Goal: Task Accomplishment & Management: Manage account settings

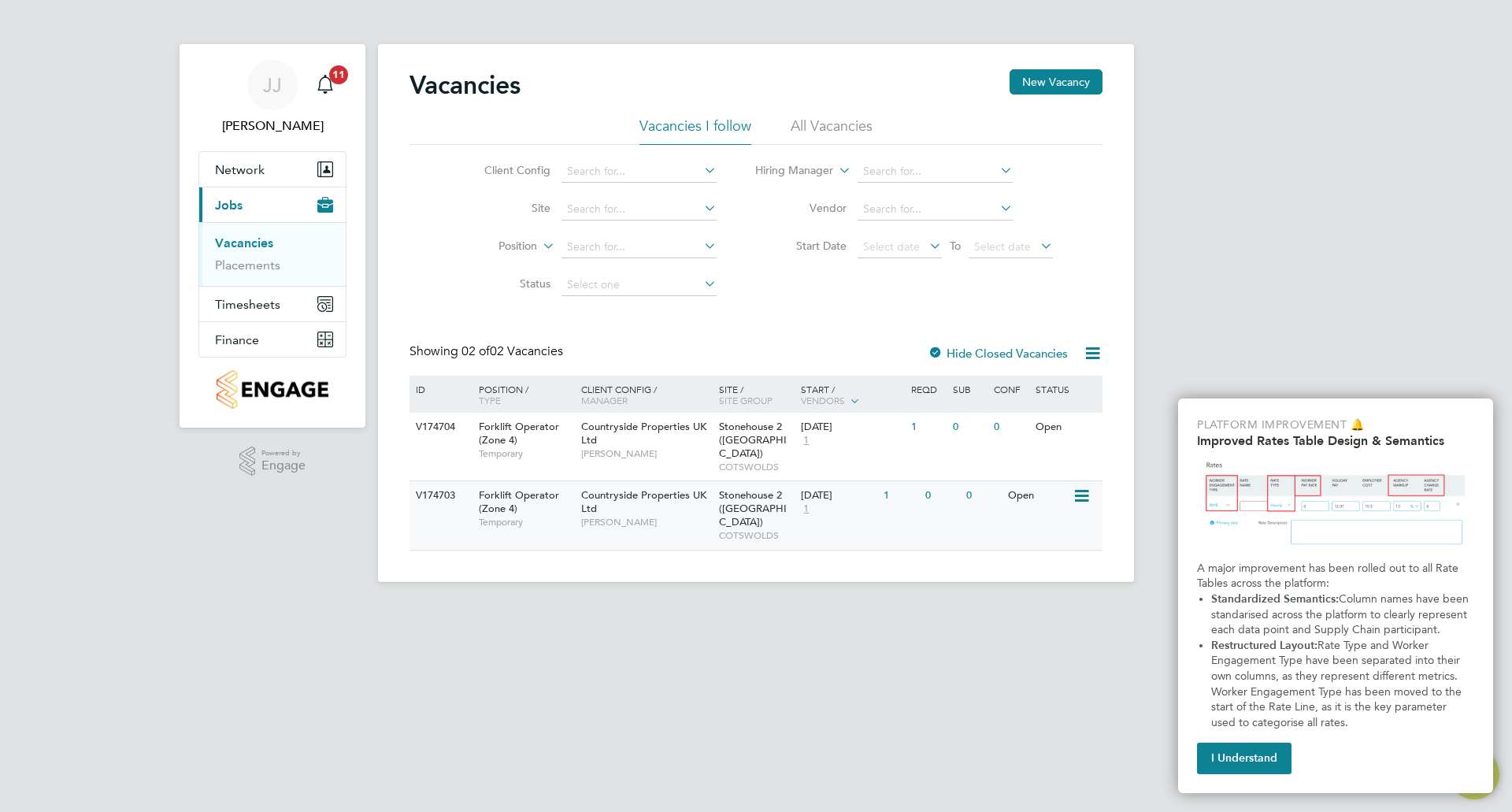
click at [765, 488] on span "Stonehouse 2 ([GEOGRAPHIC_DATA])" at bounding box center [752, 509] width 67 height 41
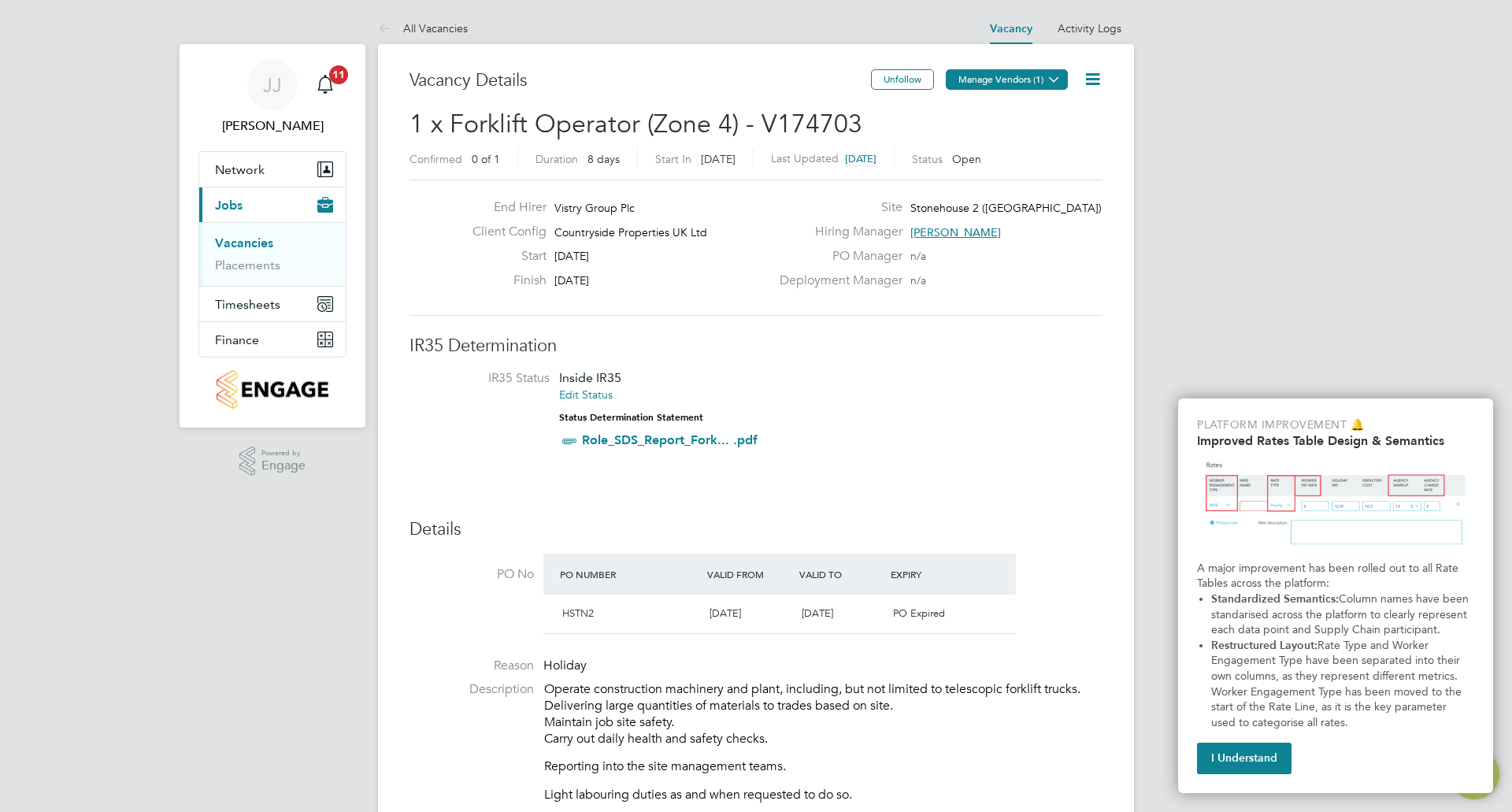
click at [990, 78] on button "Manage Vendors (1)" at bounding box center [1006, 79] width 122 height 20
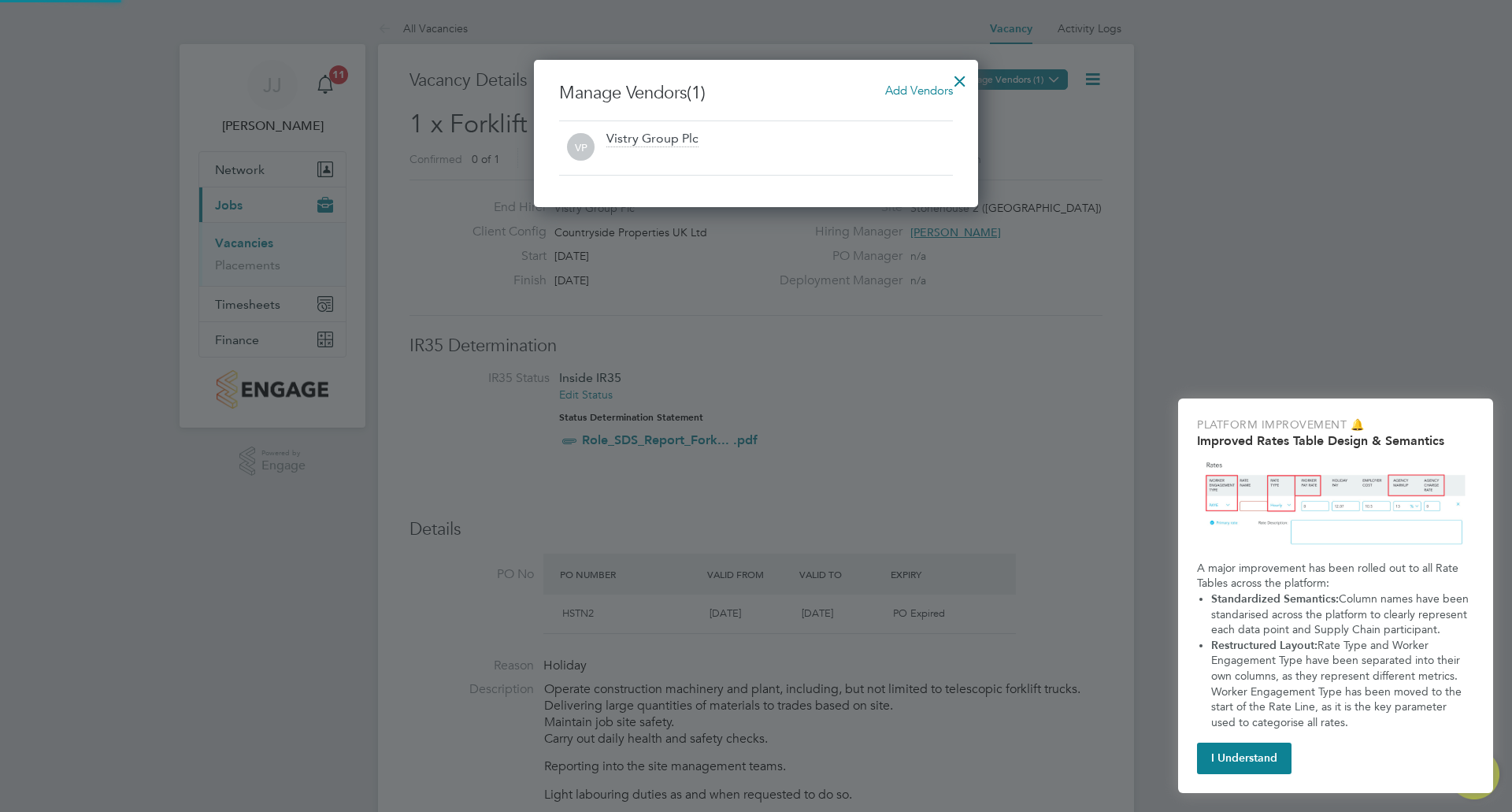
scroll to position [147, 445]
click at [907, 87] on span "Add Vendors" at bounding box center [918, 90] width 67 height 15
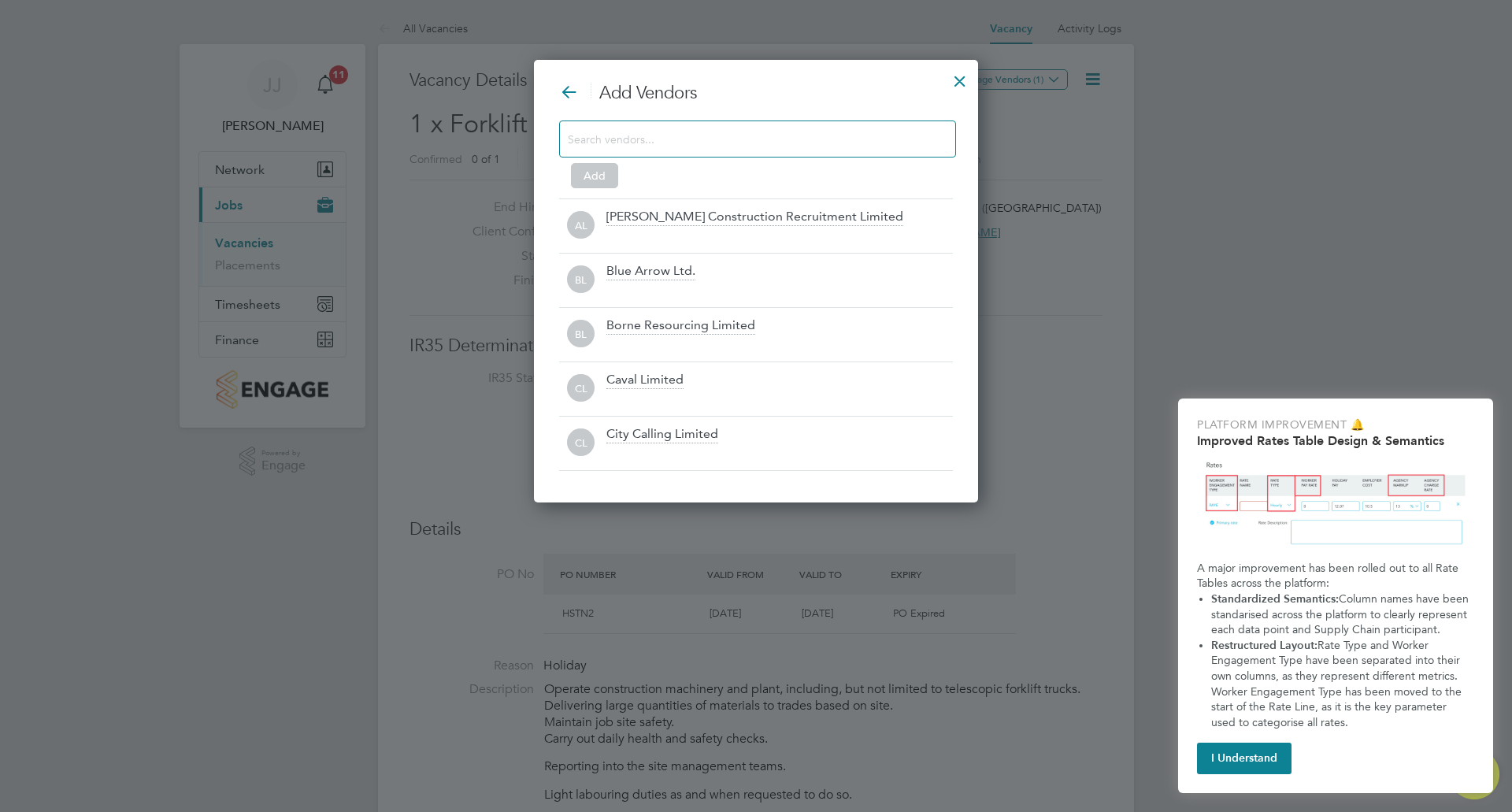
scroll to position [443, 445]
click at [670, 139] on input at bounding box center [744, 138] width 355 height 20
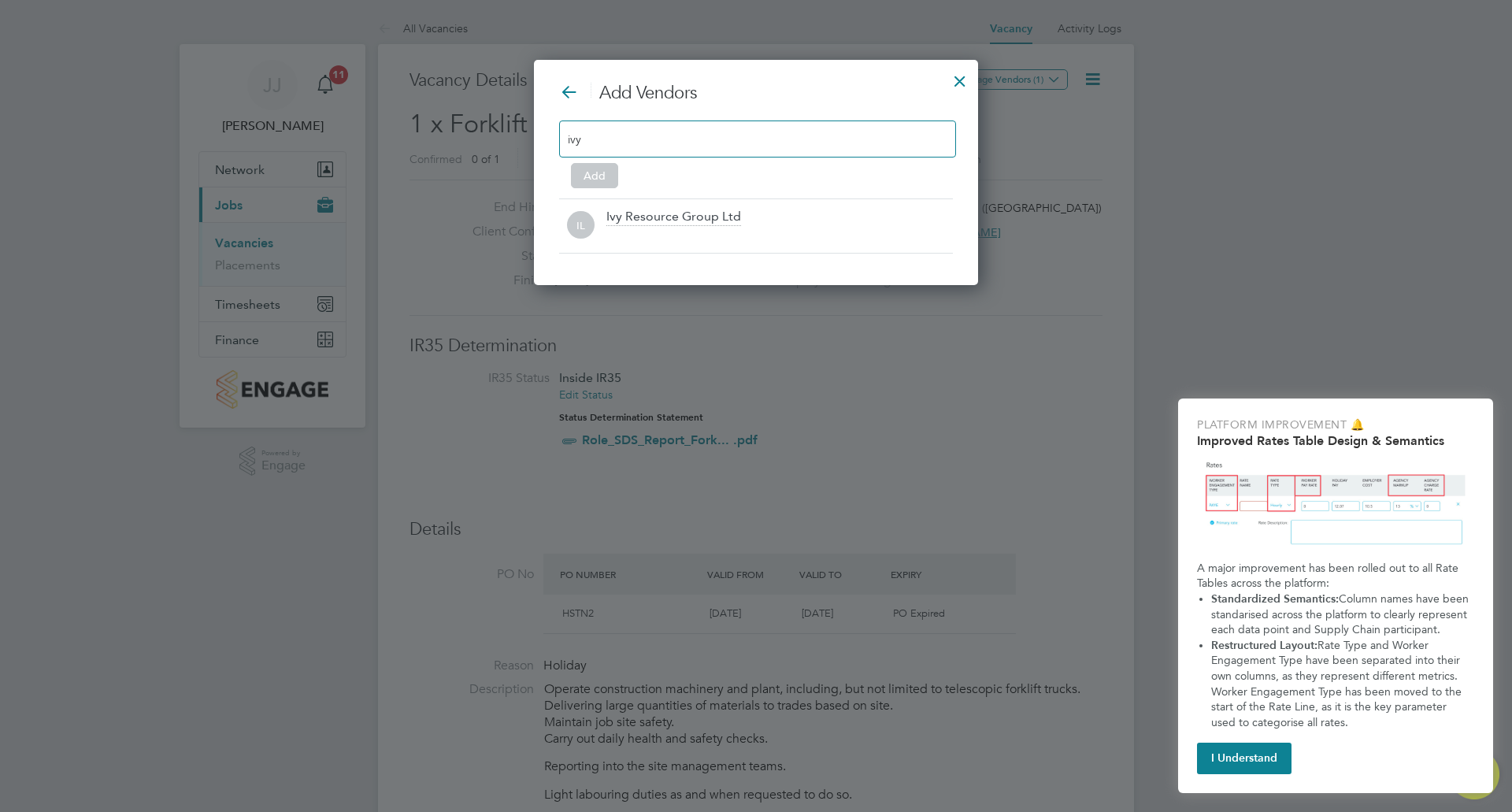
scroll to position [226, 445]
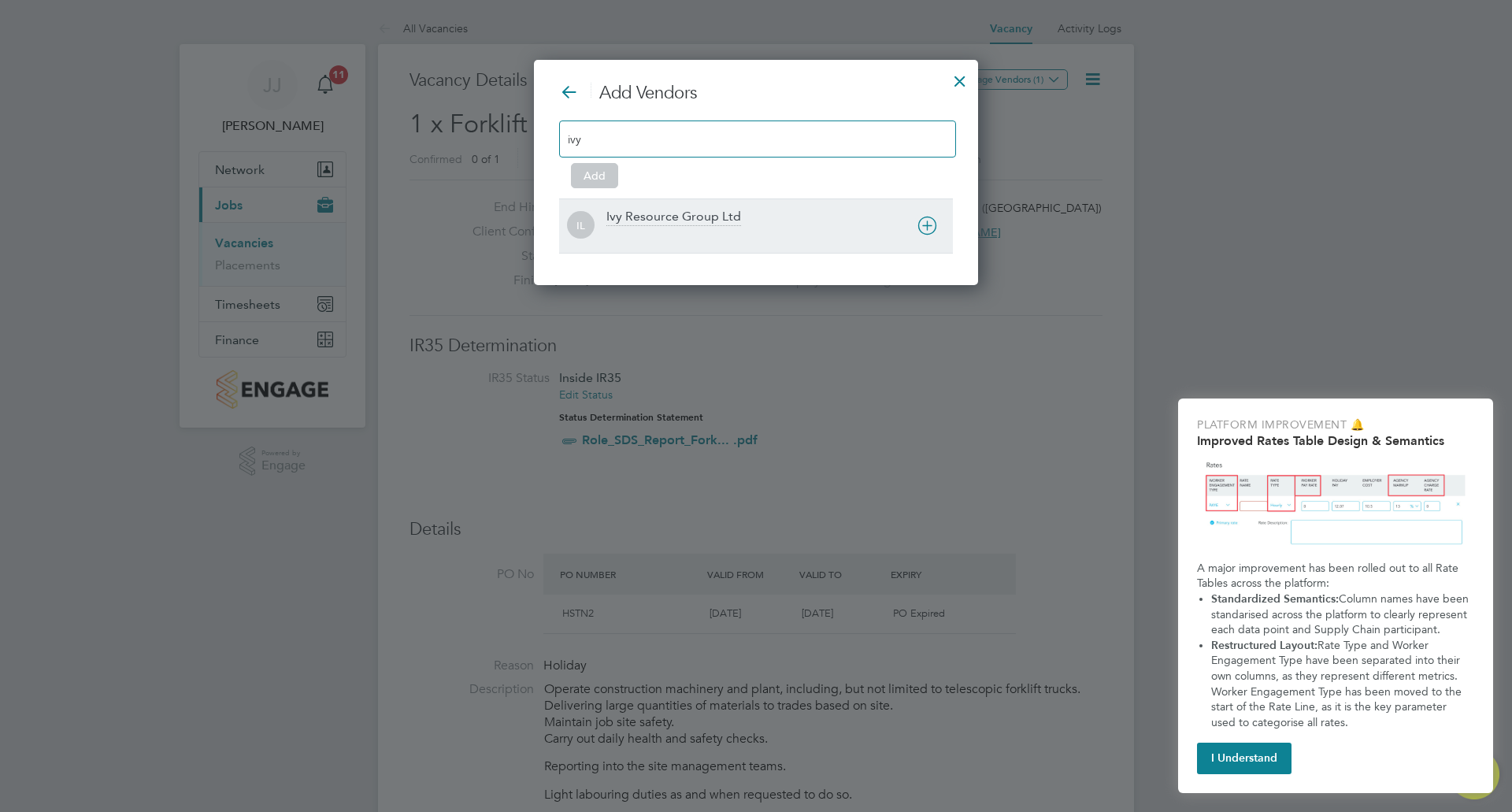
type input "ivy"
click at [678, 217] on div "Ivy Resource Group Ltd" at bounding box center [674, 217] width 135 height 18
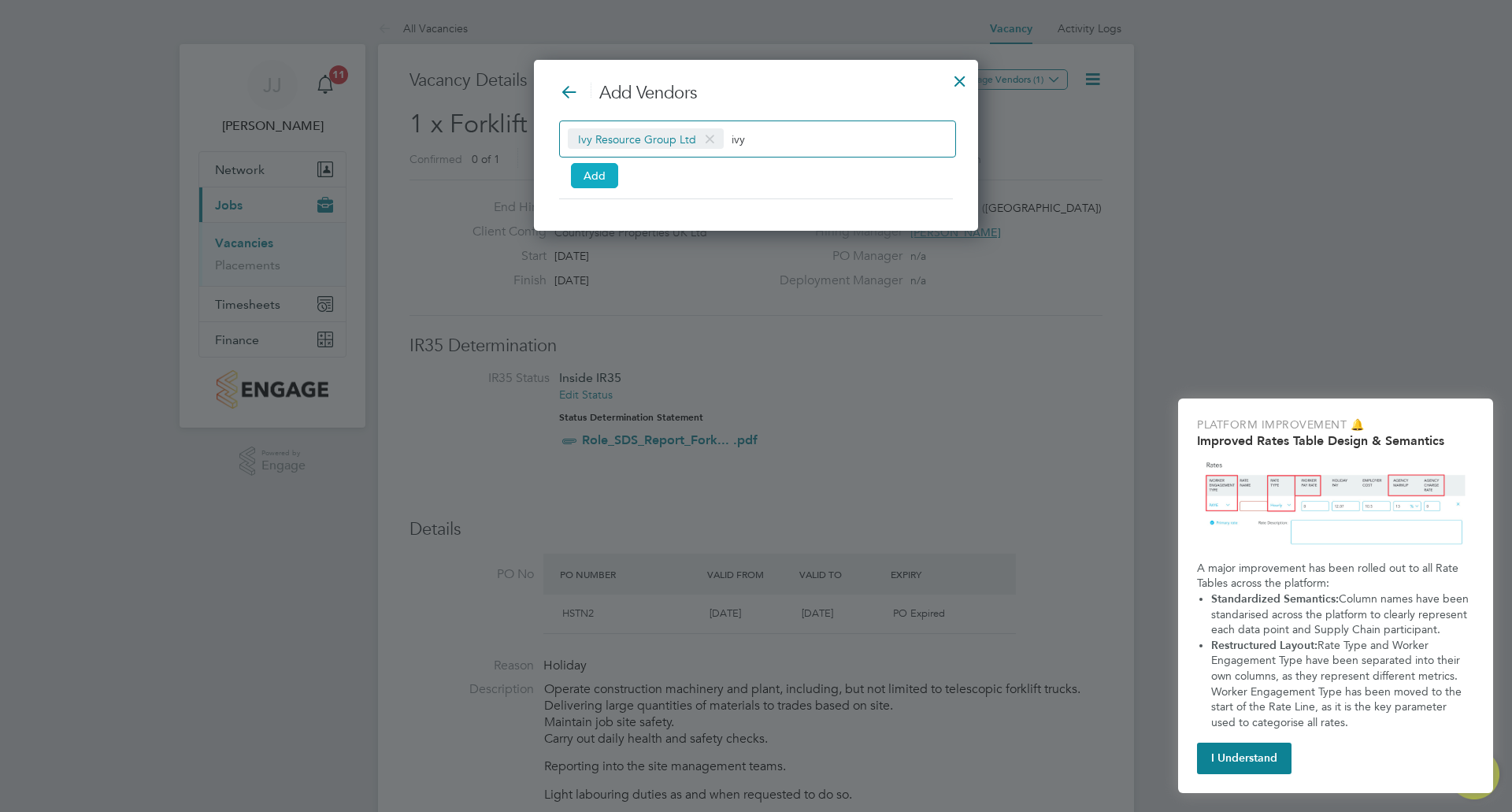
click at [598, 175] on button "Add" at bounding box center [594, 175] width 47 height 25
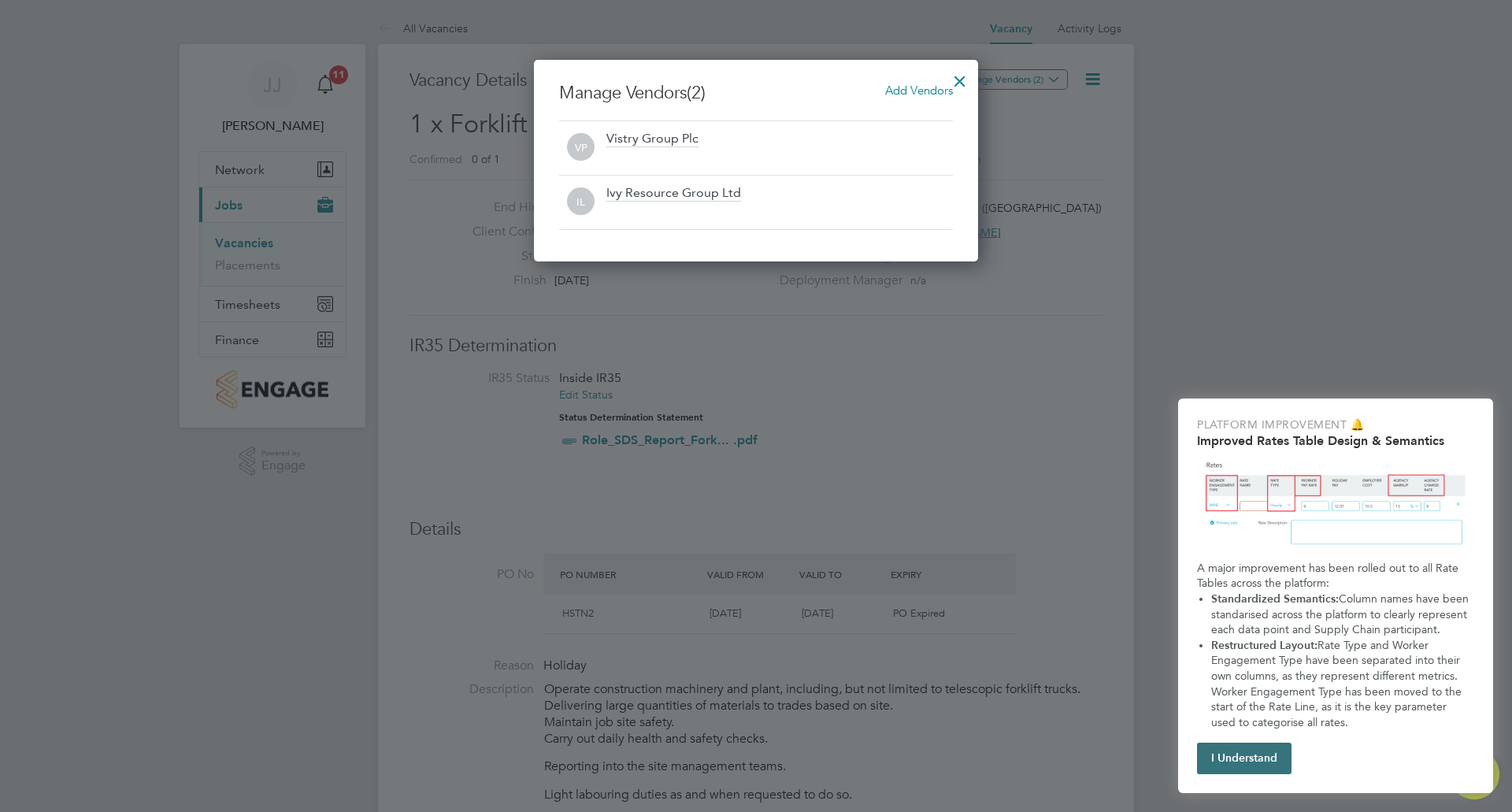
click at [1261, 757] on button "I Understand" at bounding box center [1244, 759] width 95 height 31
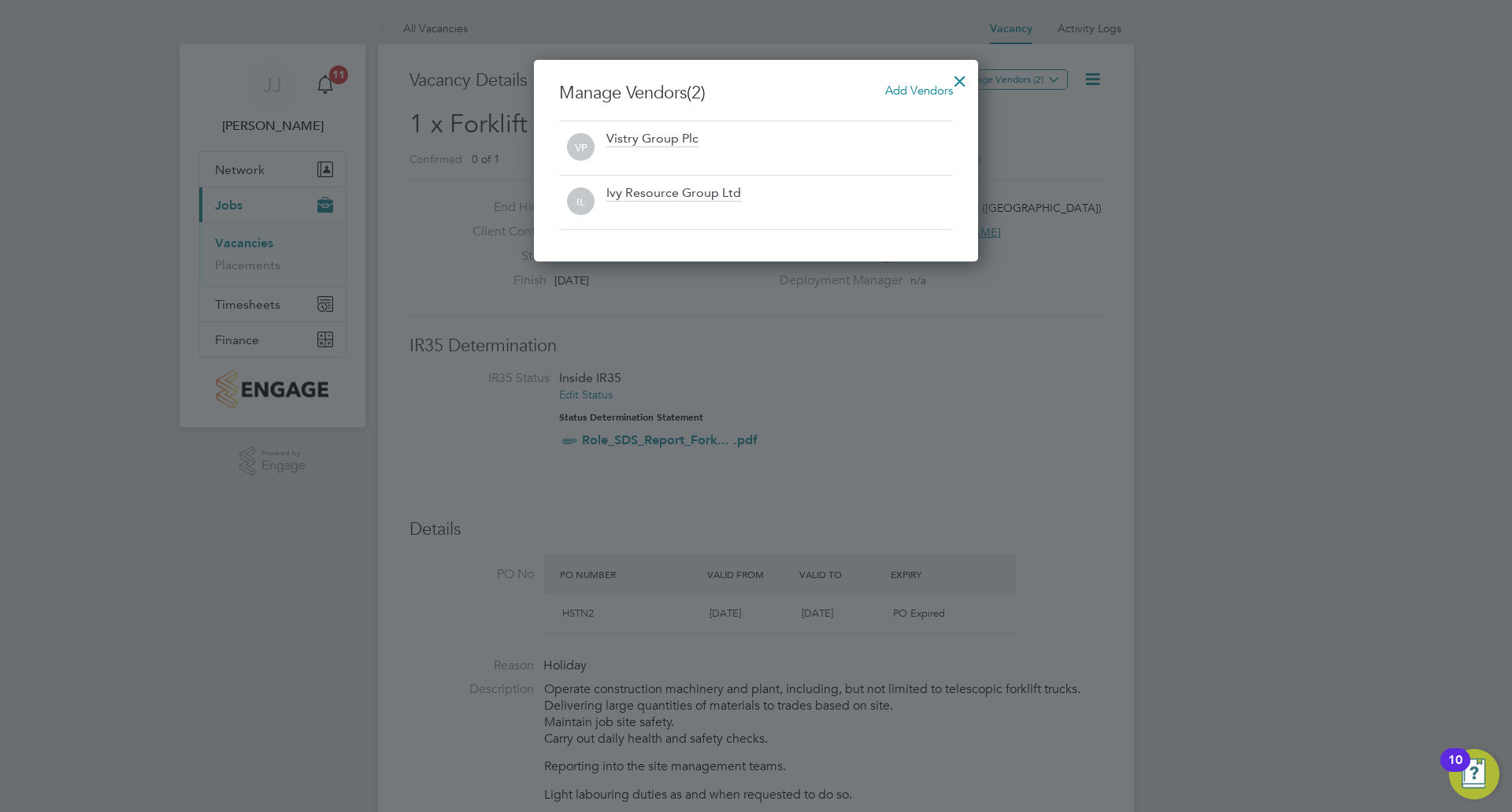
click at [960, 76] on div at bounding box center [959, 76] width 29 height 29
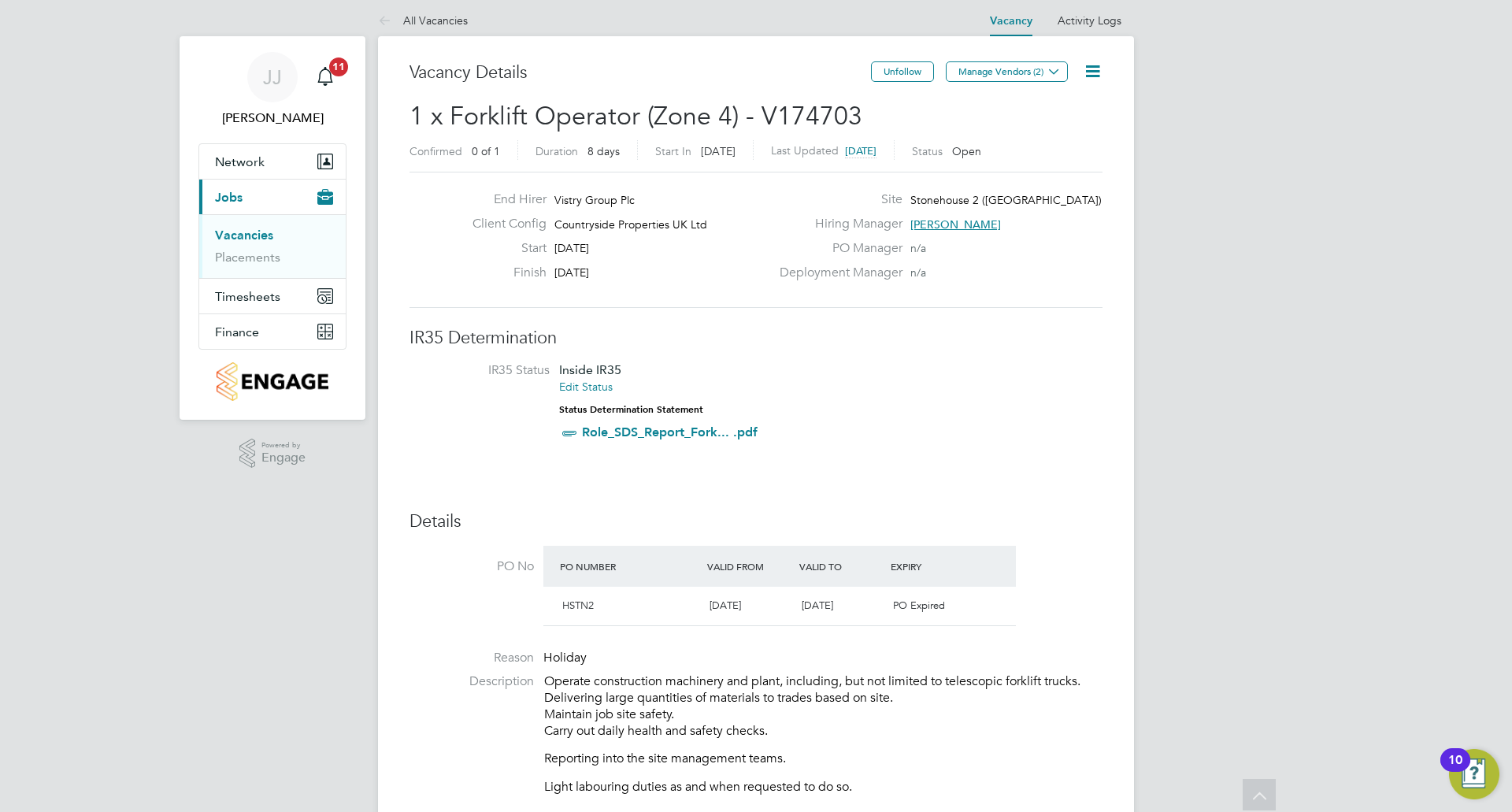
scroll to position [0, 0]
